Goal: Information Seeking & Learning: Check status

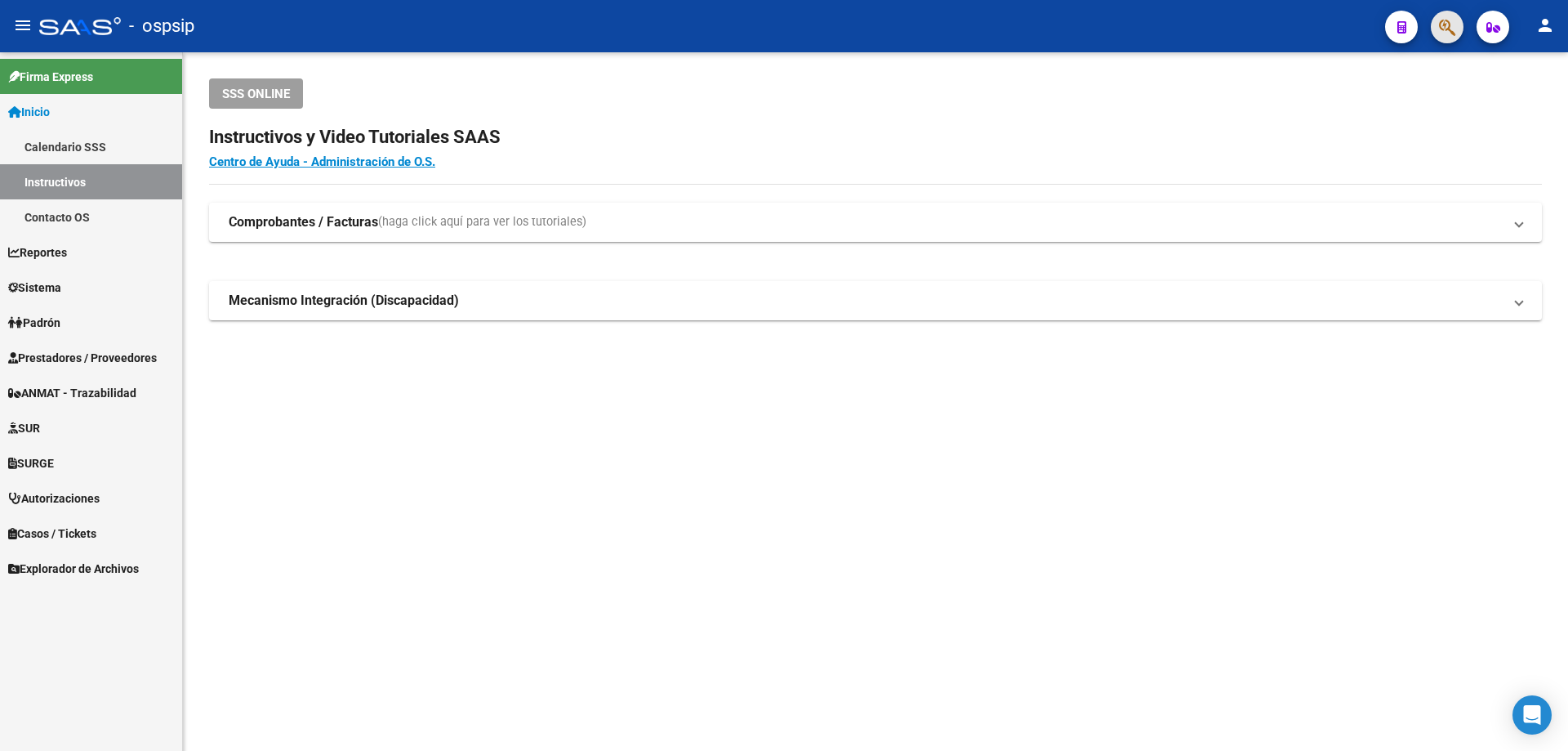
click at [1459, 30] on button "button" at bounding box center [1447, 26] width 32 height 32
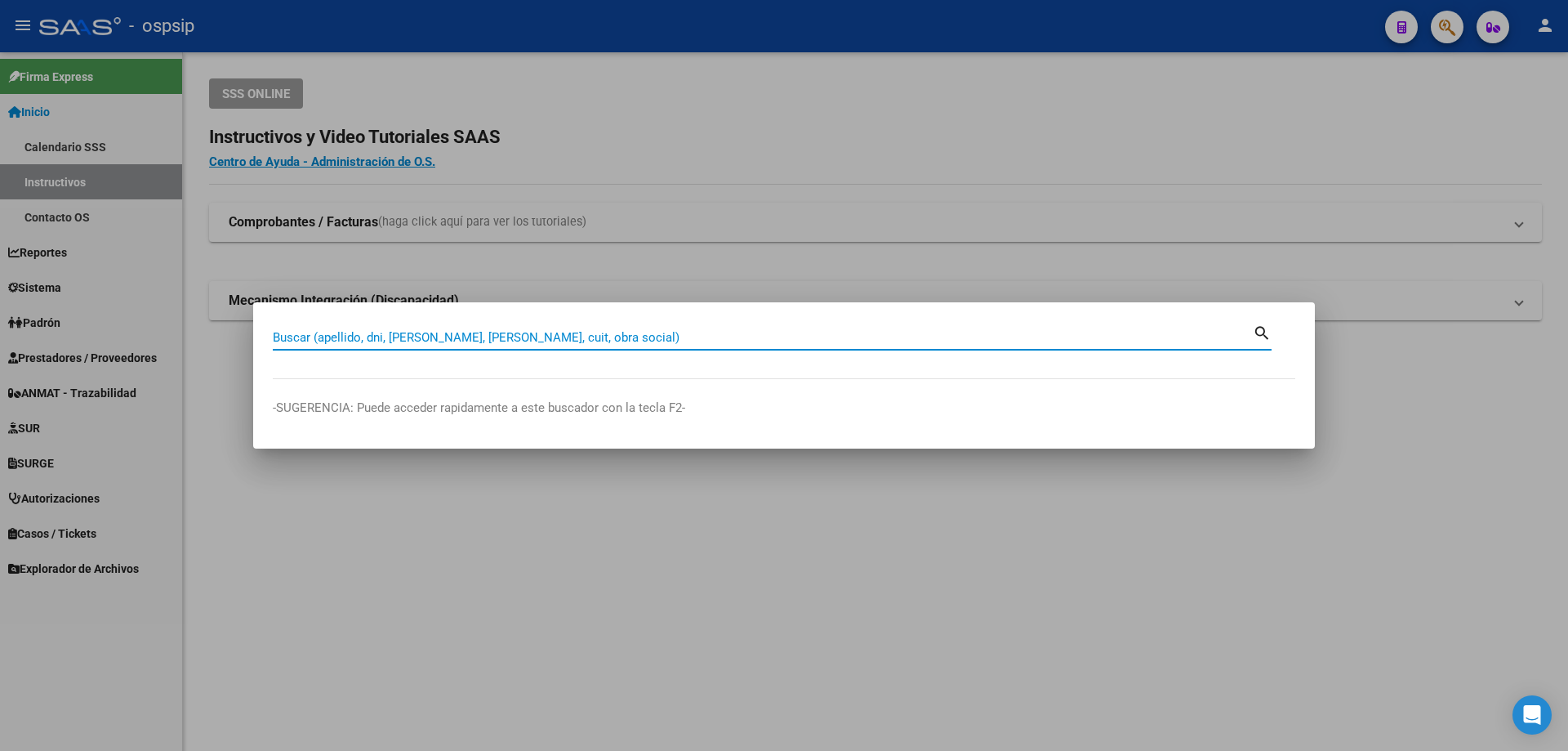
click at [371, 338] on input "Buscar (apellido, dni, [PERSON_NAME], [PERSON_NAME], cuit, obra social)" at bounding box center [763, 337] width 980 height 15
paste input "47.070.277"
click at [292, 335] on input "47.070.277" at bounding box center [763, 337] width 980 height 15
type input "47070277"
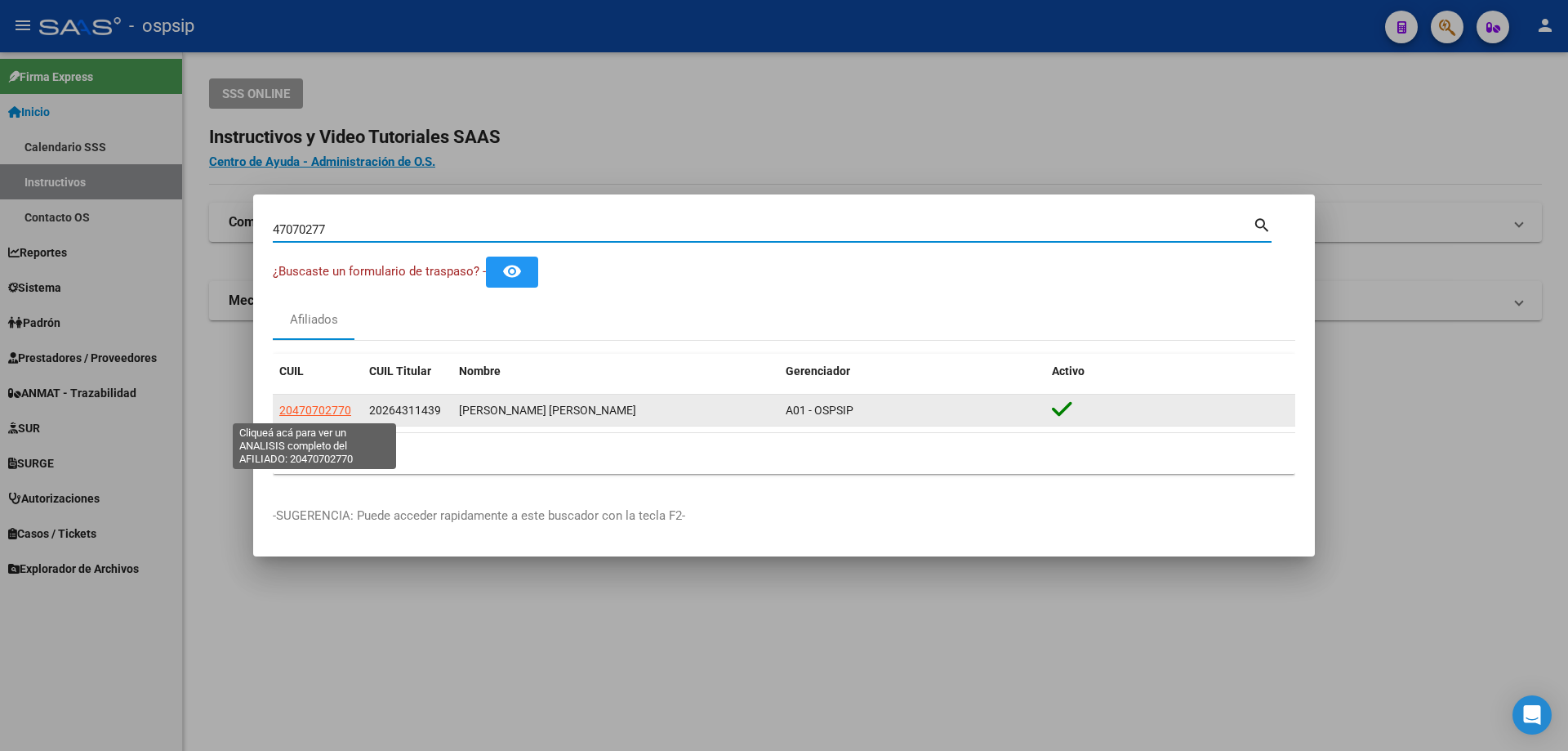
click at [331, 411] on span "20470702770" at bounding box center [315, 410] width 72 height 13
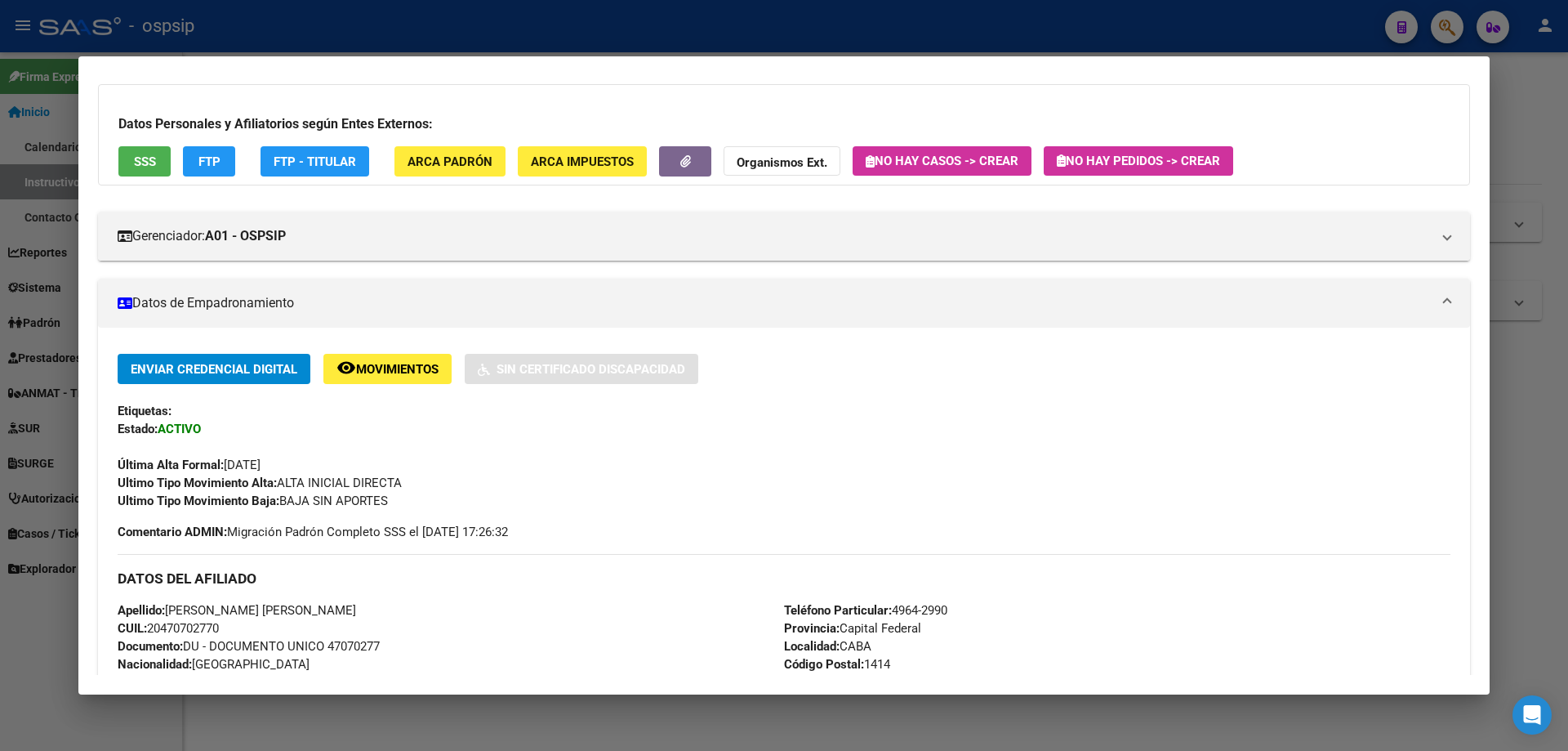
scroll to position [163, 0]
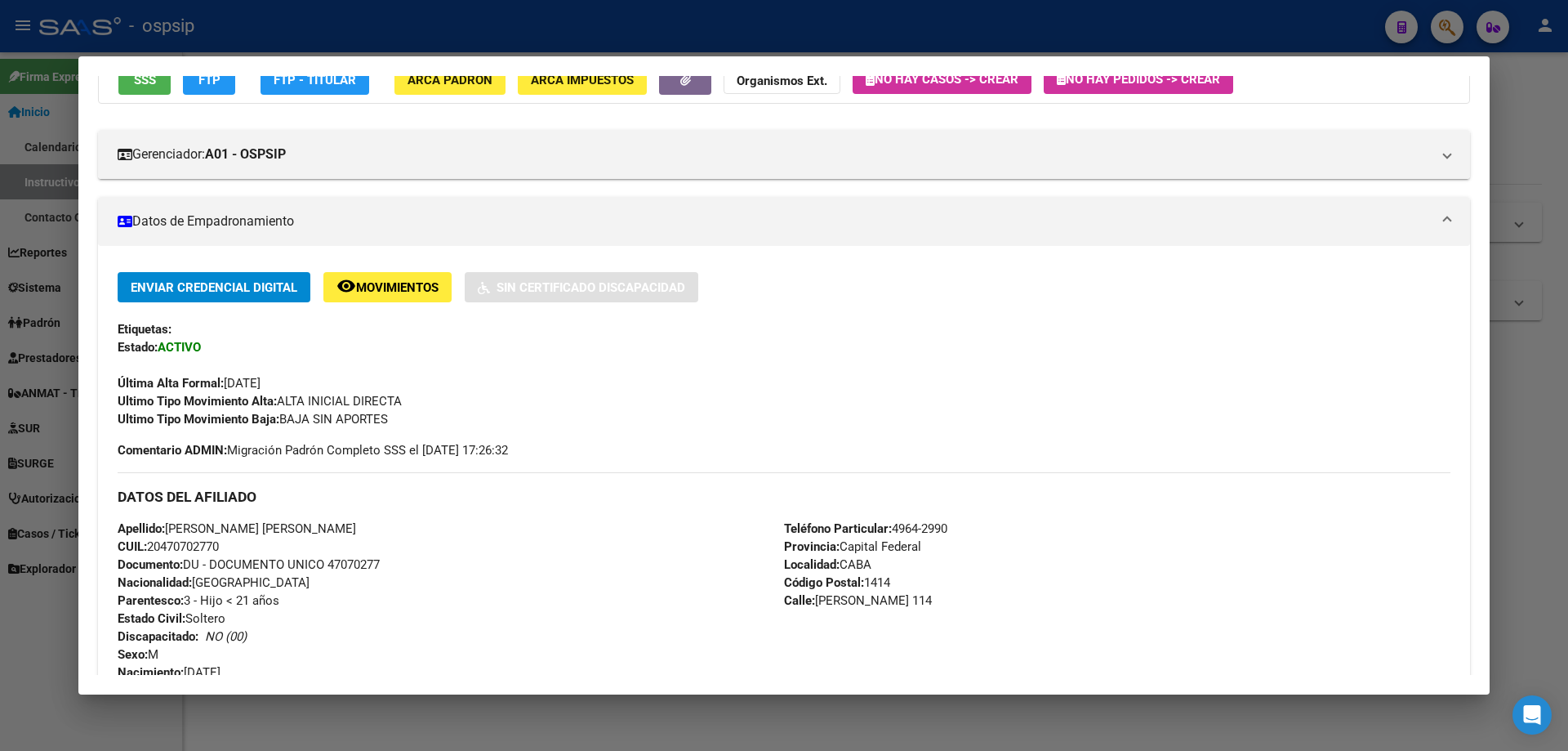
click at [755, 19] on div at bounding box center [784, 376] width 1568 height 751
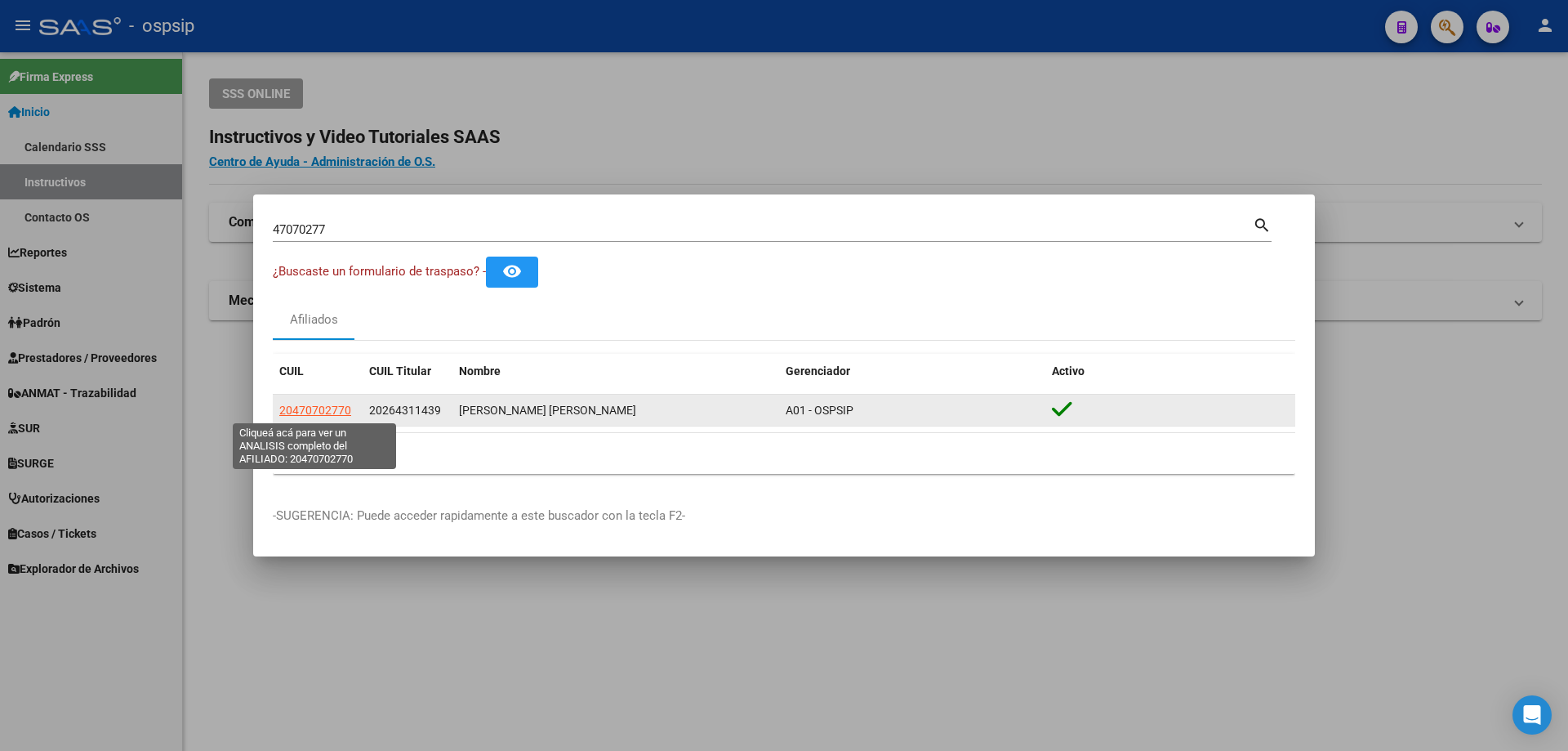
click at [316, 409] on span "20470702770" at bounding box center [315, 410] width 72 height 13
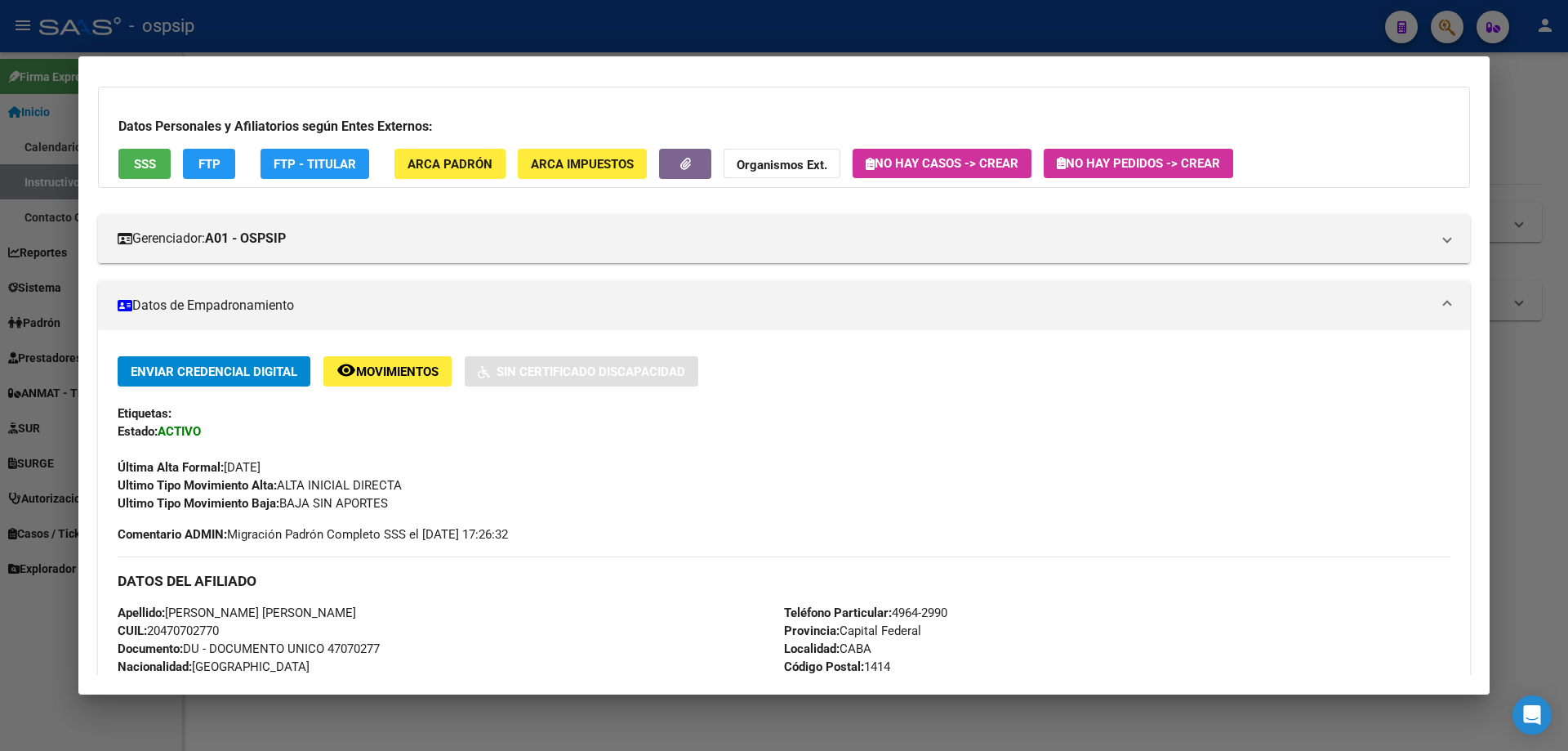
scroll to position [0, 0]
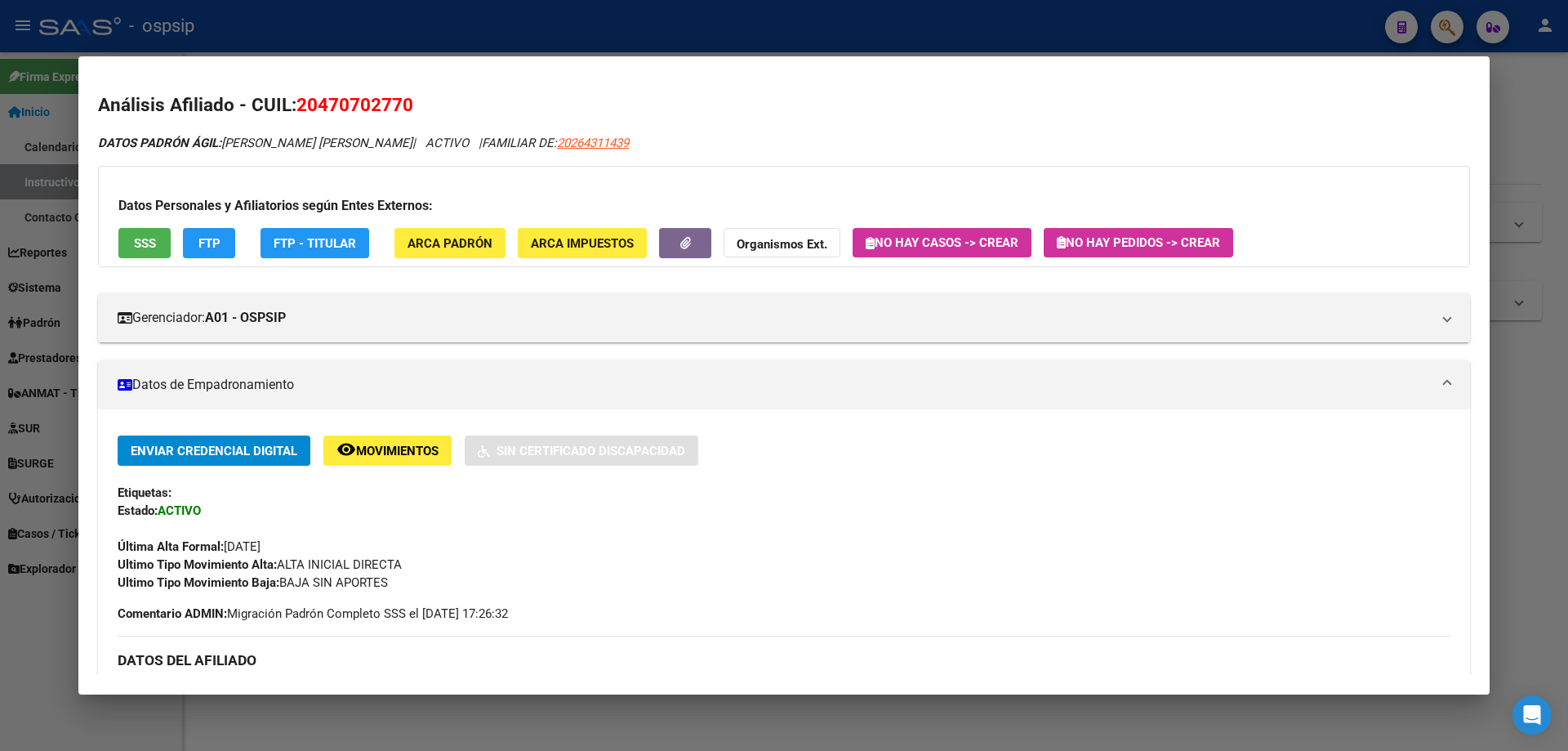
click at [871, 14] on div at bounding box center [784, 376] width 1568 height 751
